Goal: Task Accomplishment & Management: Use online tool/utility

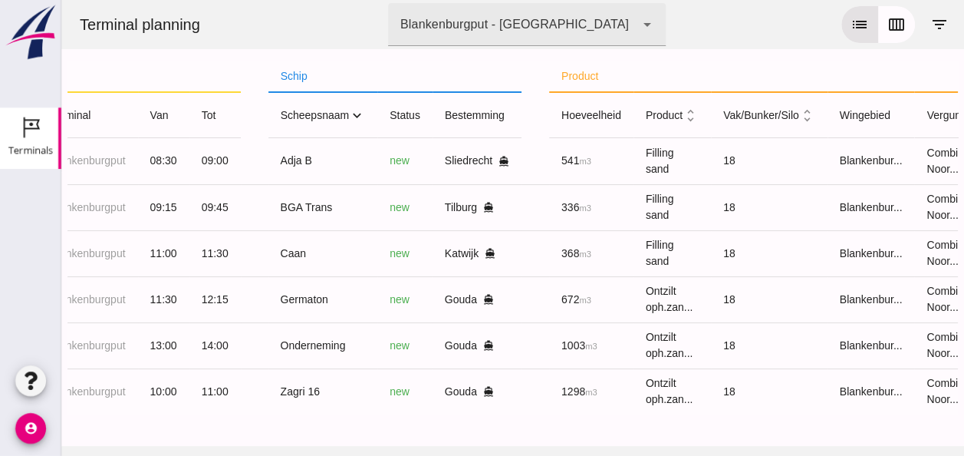
scroll to position [0, 316]
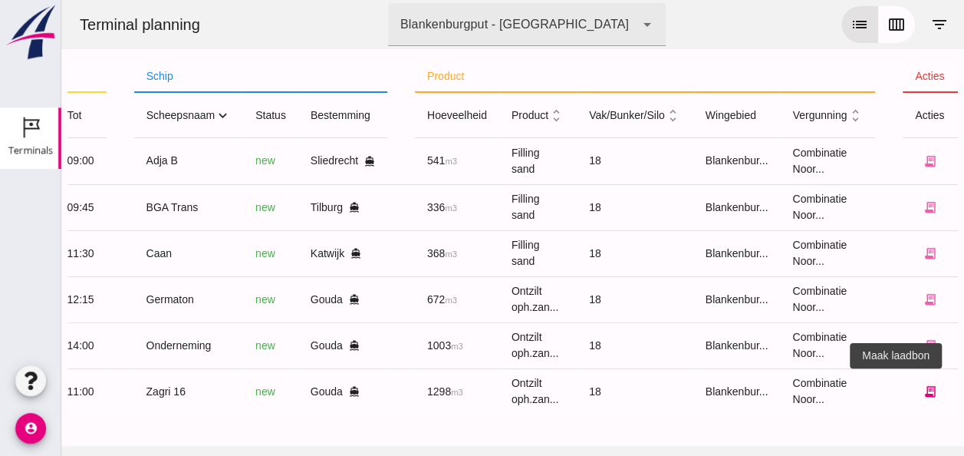
click at [924, 388] on icon "receipt_long" at bounding box center [931, 391] width 14 height 14
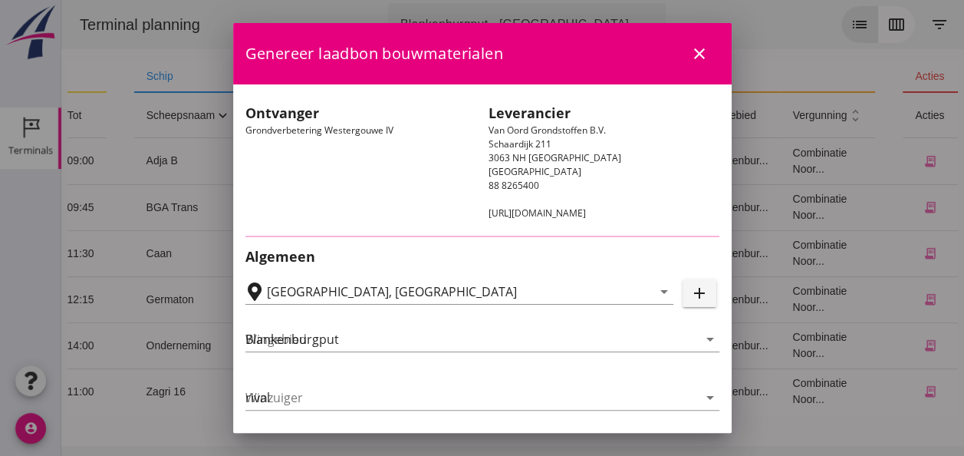
type input "Loswal Fa. J. Bos&Zonen, [GEOGRAPHIC_DATA]"
type input "Zagri 16"
type input "[PERSON_NAME]"
type input "1298"
type input "Ontzilt oph.zand [75] (6120)"
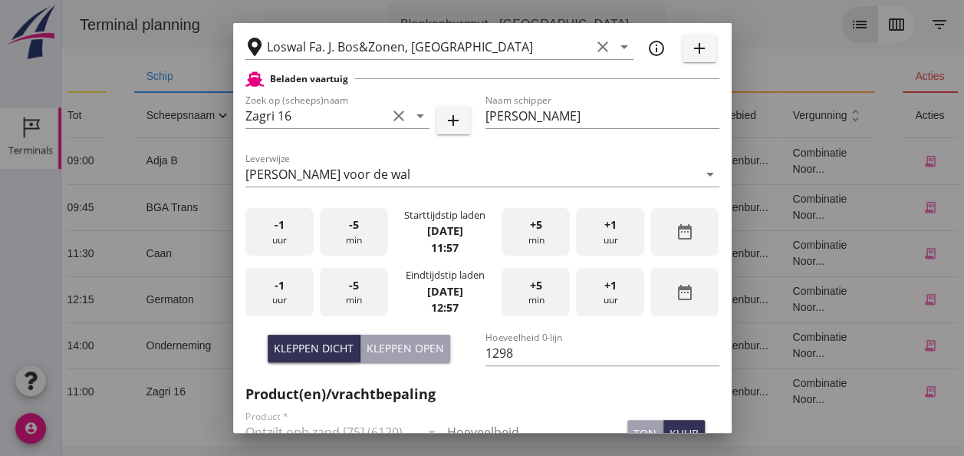
scroll to position [384, 0]
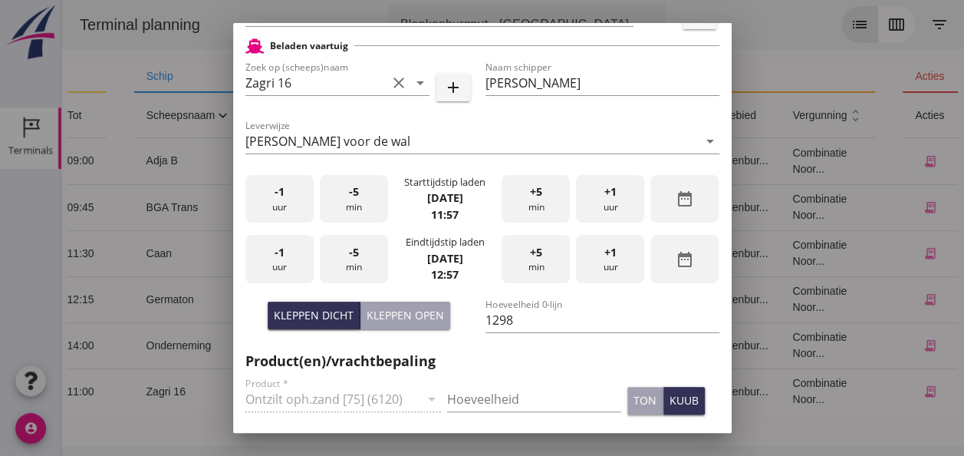
click at [279, 199] on span "-1" at bounding box center [280, 191] width 10 height 17
click at [283, 198] on div "-1 uur" at bounding box center [280, 199] width 68 height 48
click at [530, 190] on span "+5" at bounding box center [536, 191] width 12 height 17
click at [269, 258] on div "-1 uur" at bounding box center [280, 259] width 68 height 48
click at [268, 256] on div "-1 uur" at bounding box center [280, 259] width 68 height 48
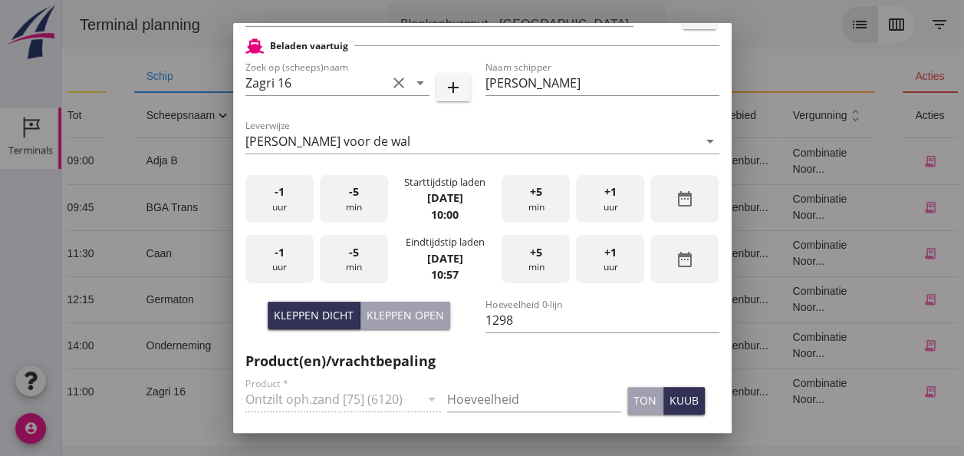
click at [526, 268] on div "+5 min" at bounding box center [536, 259] width 68 height 48
click at [525, 268] on div "+5 min" at bounding box center [536, 259] width 68 height 48
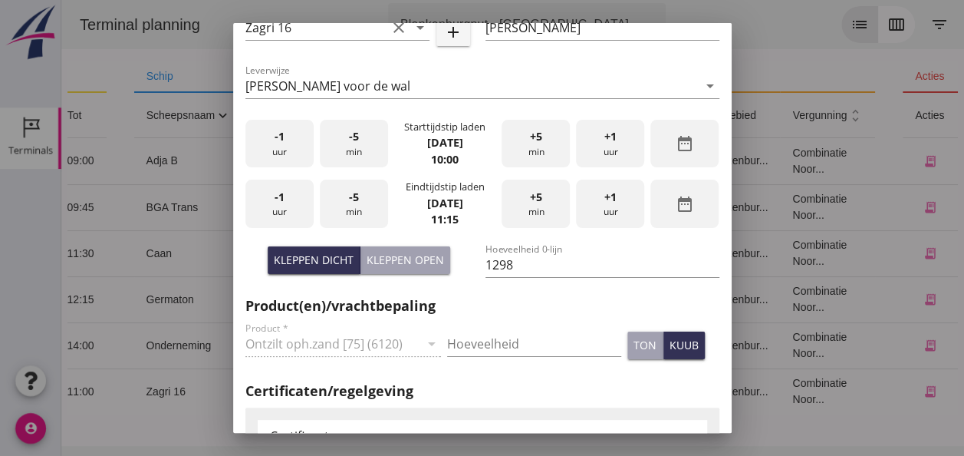
scroll to position [460, 0]
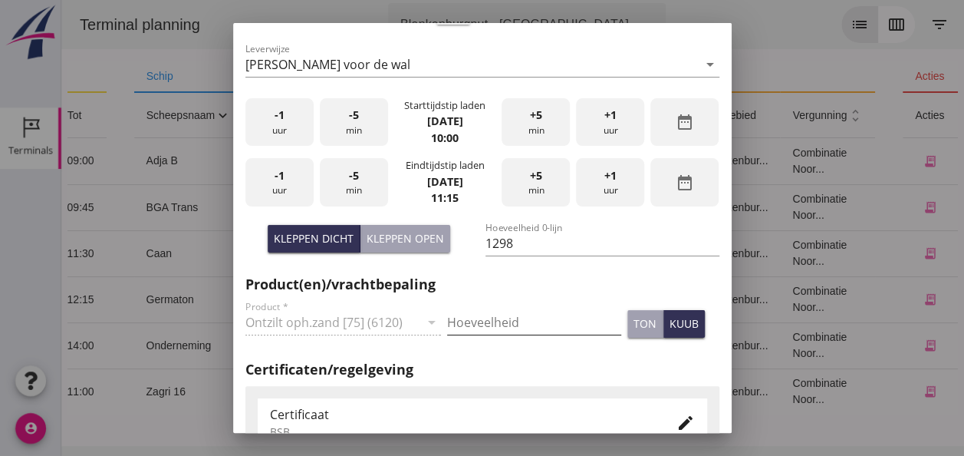
click at [470, 322] on input "Hoeveelheid" at bounding box center [534, 322] width 174 height 25
type input "1298"
drag, startPoint x: 674, startPoint y: 324, endPoint x: 667, endPoint y: 319, distance: 8.3
click at [670, 323] on div "kuub" at bounding box center [684, 323] width 29 height 16
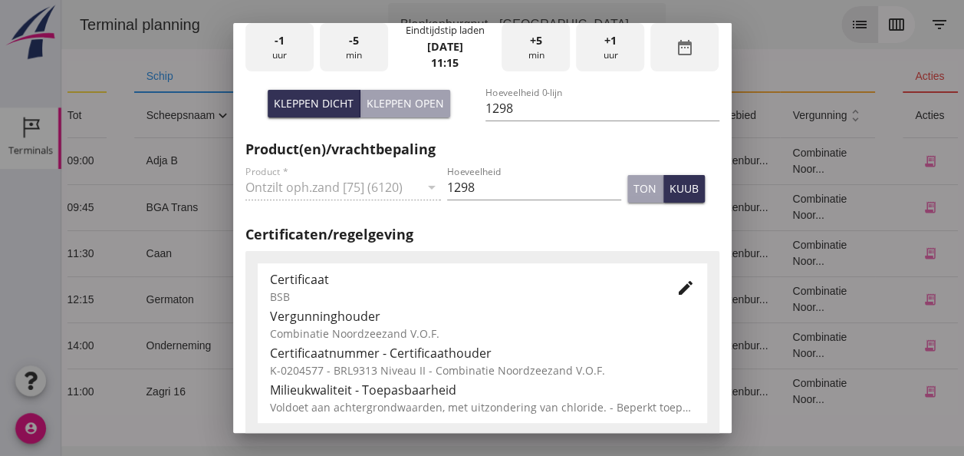
scroll to position [782, 0]
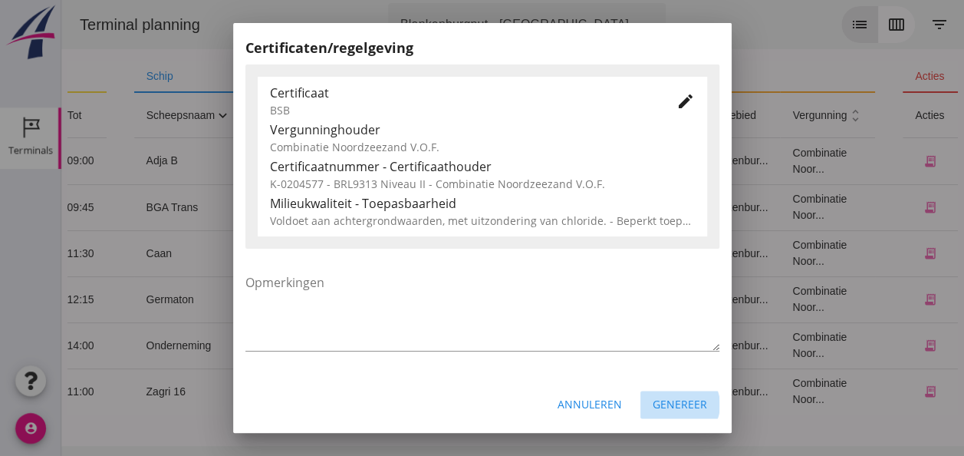
click at [681, 402] on div "Genereer" at bounding box center [680, 404] width 54 height 16
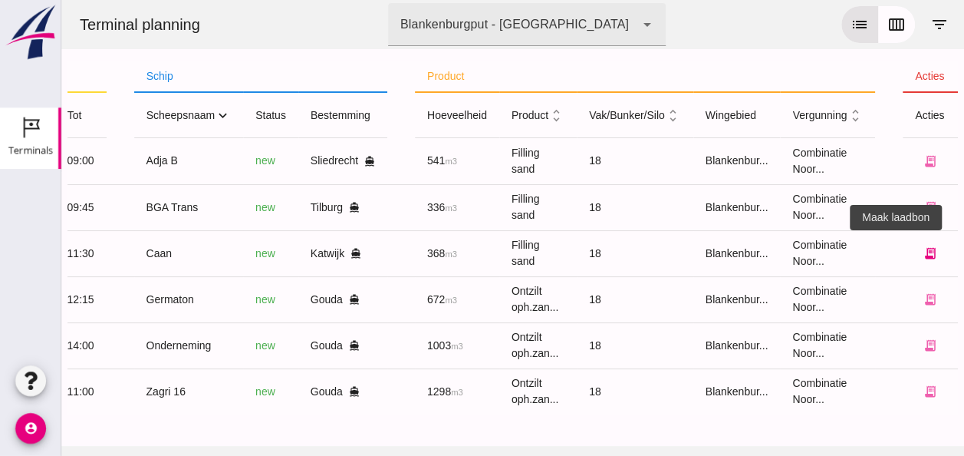
click at [924, 252] on icon "receipt_long" at bounding box center [931, 253] width 14 height 14
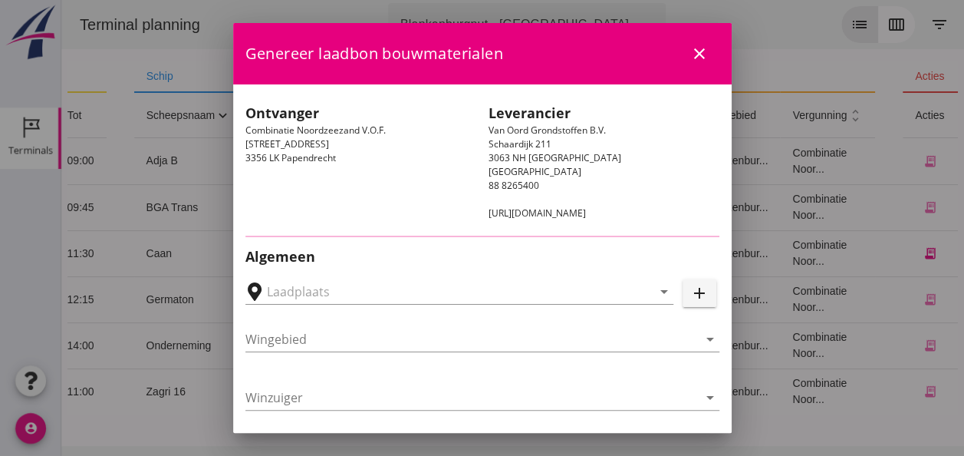
type input "[GEOGRAPHIC_DATA], [GEOGRAPHIC_DATA], [GEOGRAPHIC_DATA]"
type input "Caan"
type input "[PERSON_NAME]"
type input "368"
type input "Ophoogzand (6120)"
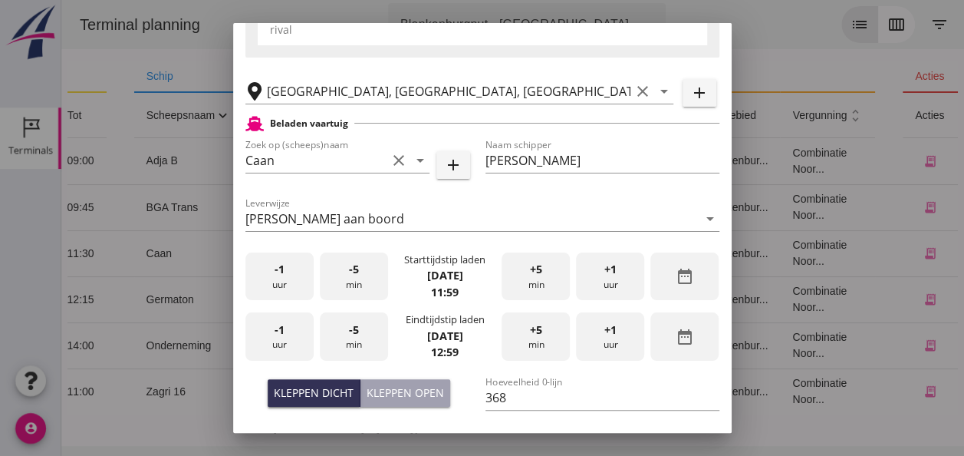
scroll to position [307, 0]
click at [273, 278] on div "-1 uur" at bounding box center [280, 276] width 68 height 48
click at [536, 276] on div "+5 min" at bounding box center [536, 276] width 68 height 48
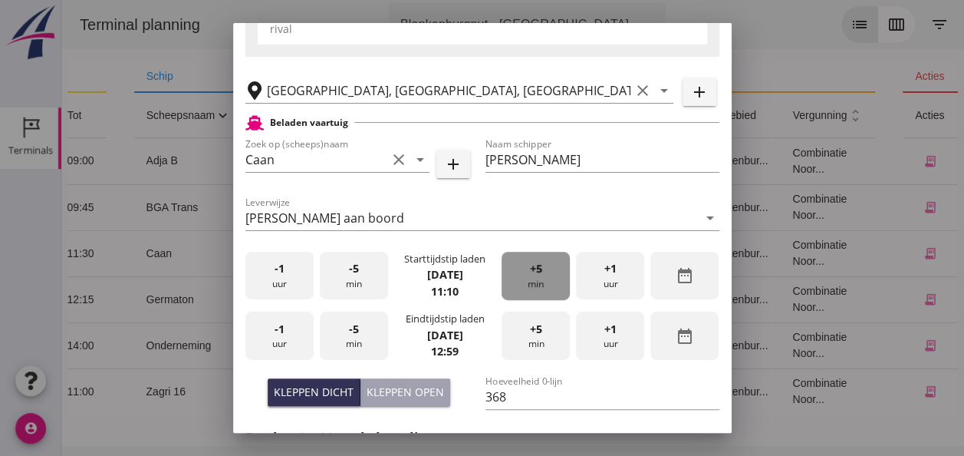
click at [536, 276] on div "+5 min" at bounding box center [536, 276] width 68 height 48
click at [285, 336] on div "-1 uur" at bounding box center [280, 335] width 68 height 48
click at [361, 337] on div "-5 min" at bounding box center [354, 335] width 68 height 48
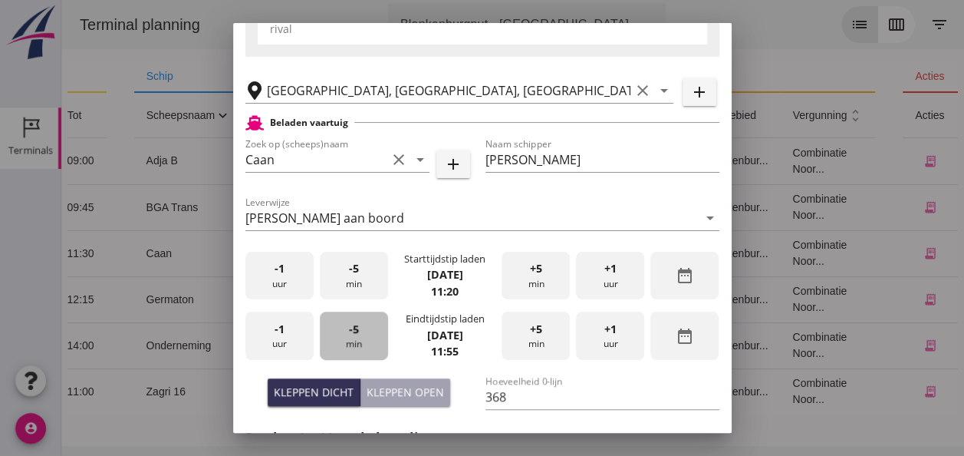
click at [360, 337] on div "-5 min" at bounding box center [354, 335] width 68 height 48
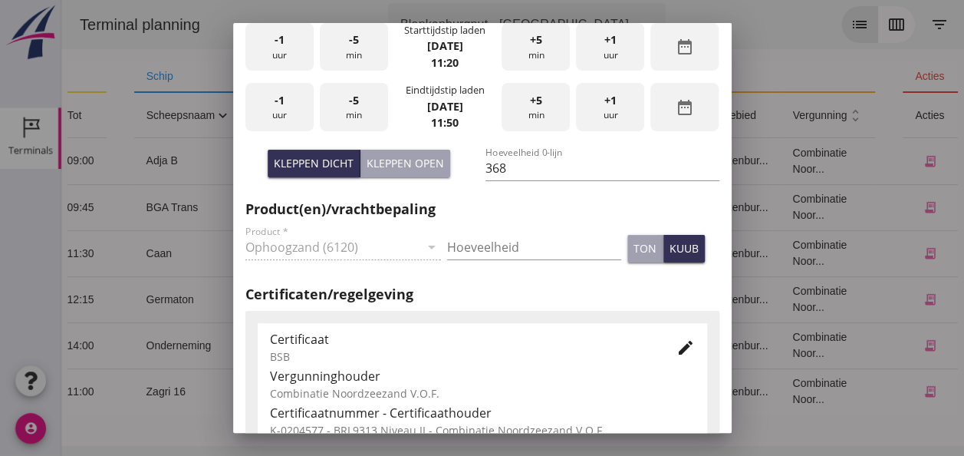
scroll to position [537, 0]
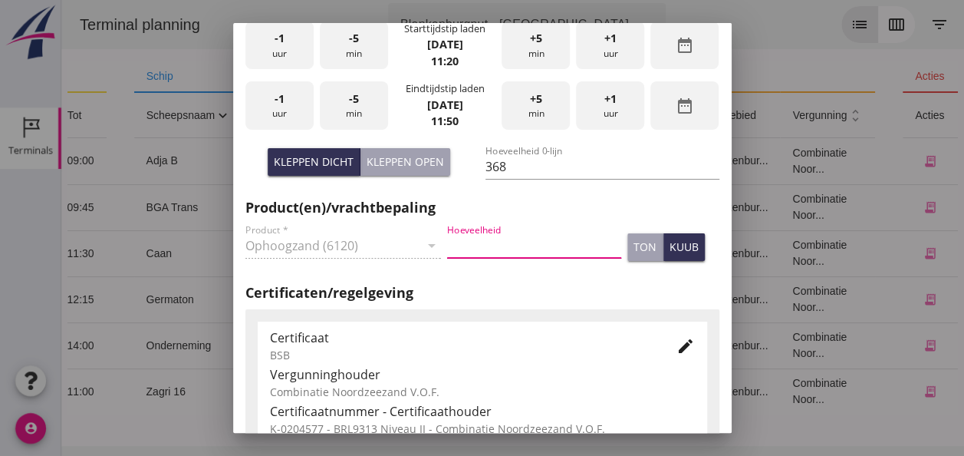
click at [466, 241] on input "Hoeveelheid" at bounding box center [534, 245] width 174 height 25
type input "368"
click at [677, 246] on div "kuub" at bounding box center [684, 247] width 29 height 16
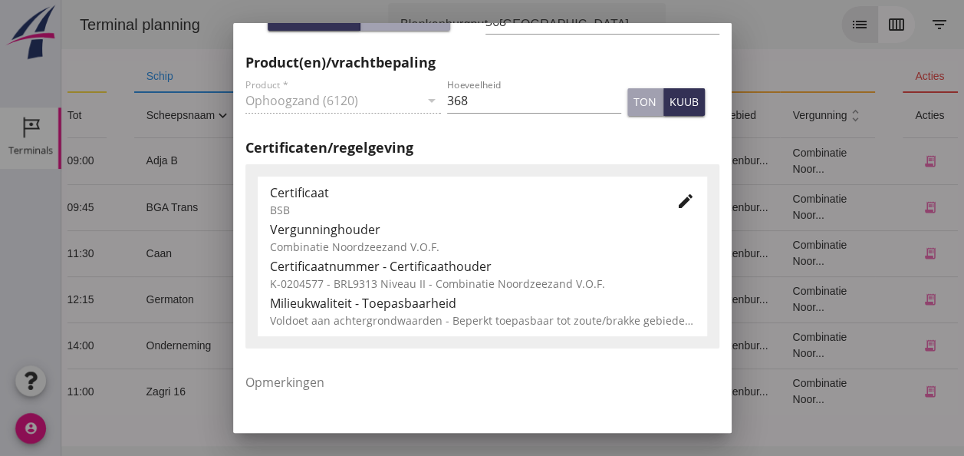
scroll to position [782, 0]
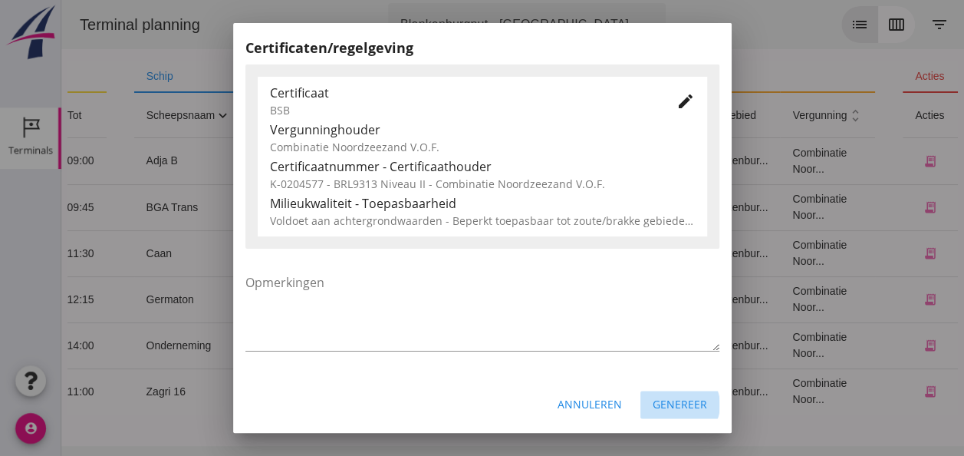
click at [674, 404] on div "Genereer" at bounding box center [680, 404] width 54 height 16
